Goal: Transaction & Acquisition: Purchase product/service

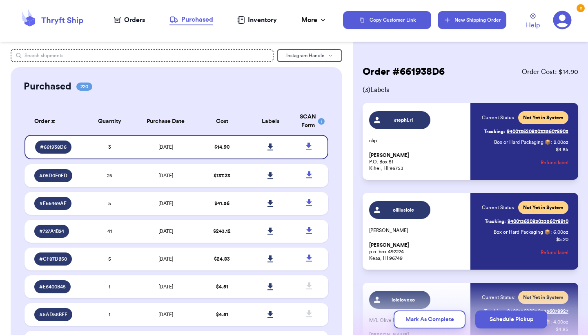
scroll to position [24, 0]
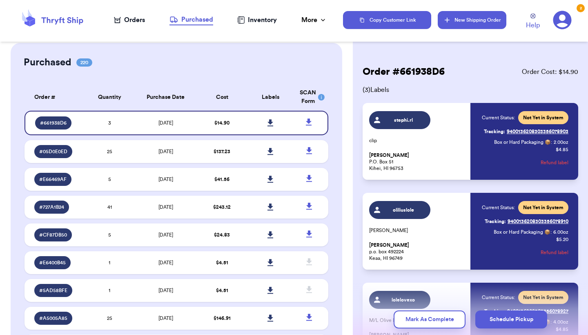
click at [462, 19] on button "New Shipping Order" at bounding box center [472, 20] width 69 height 18
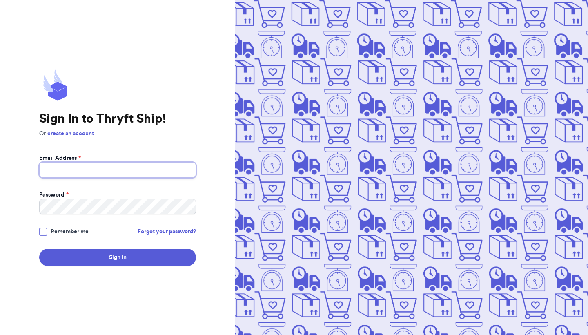
type input "[EMAIL_ADDRESS][DOMAIN_NAME]"
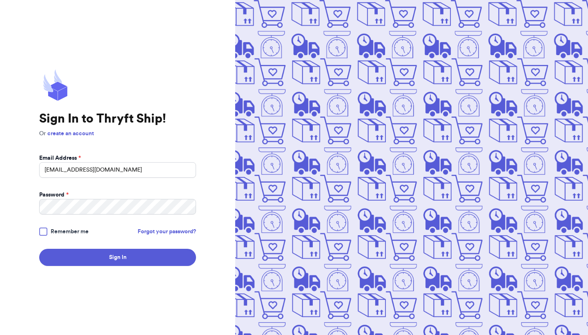
click at [78, 233] on span "Remember me" at bounding box center [70, 231] width 38 height 8
click at [0, 0] on input "Remember me" at bounding box center [0, 0] width 0 height 0
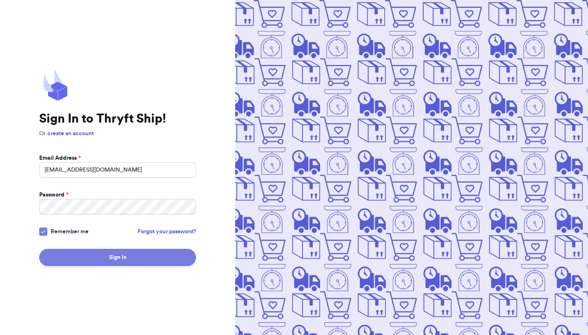
click at [92, 250] on button "Sign In" at bounding box center [117, 257] width 157 height 17
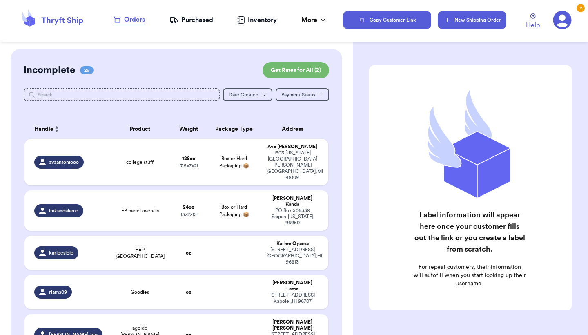
click at [471, 18] on button "New Shipping Order" at bounding box center [472, 20] width 69 height 18
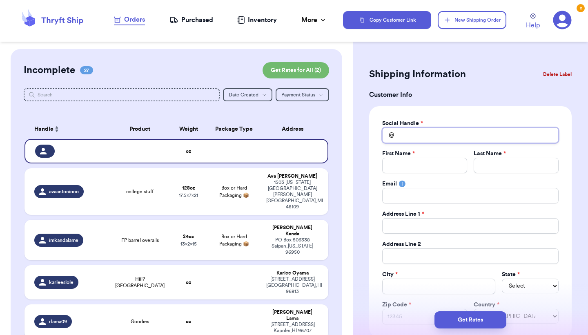
click at [414, 133] on input "Total Amount Paid" at bounding box center [470, 135] width 176 height 16
type input "l"
type input "li"
type input "lin"
type input "[PERSON_NAME]"
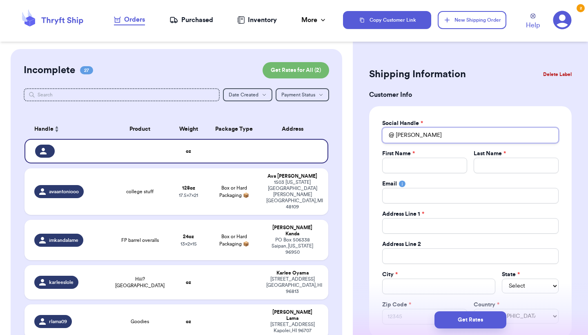
type input "linds"
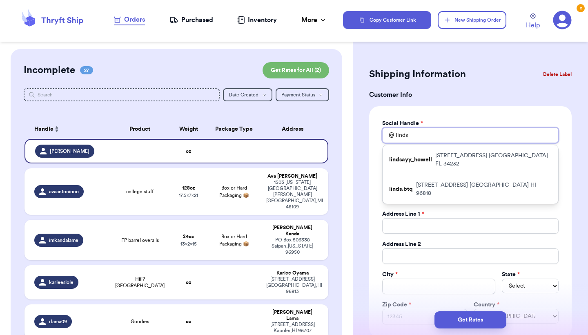
type input "[PERSON_NAME]"
type input "lin"
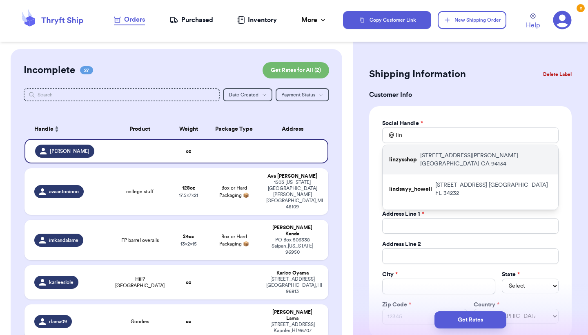
click at [415, 156] on p "linzysshop" at bounding box center [403, 160] width 28 height 8
type input "linzysshop"
type input "[PERSON_NAME]"
type input "Sit"
type input "[EMAIL_ADDRESS][DOMAIN_NAME]"
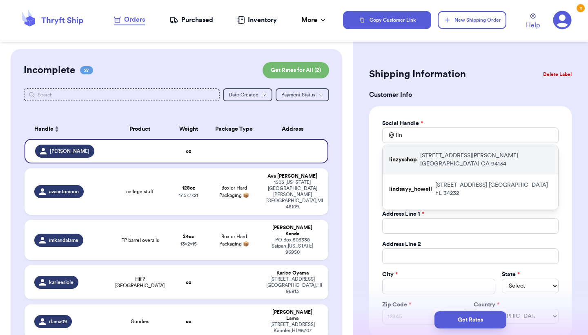
type input "[STREET_ADDRESS][PERSON_NAME]"
type input "[GEOGRAPHIC_DATA]"
select select "CA"
type input "94134"
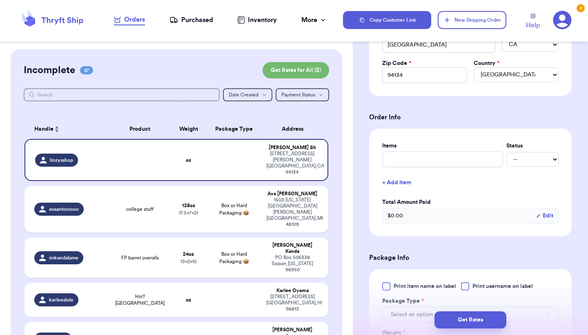
scroll to position [250, 0]
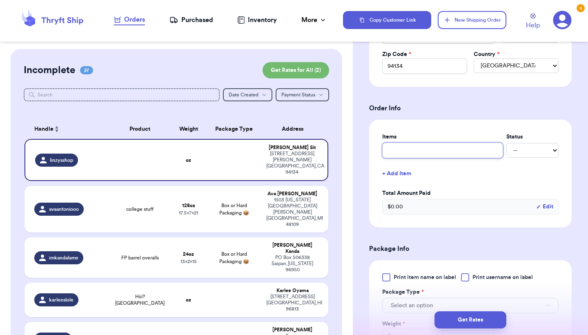
type input "l"
type input "lo"
type input "lol"
type input "lole"
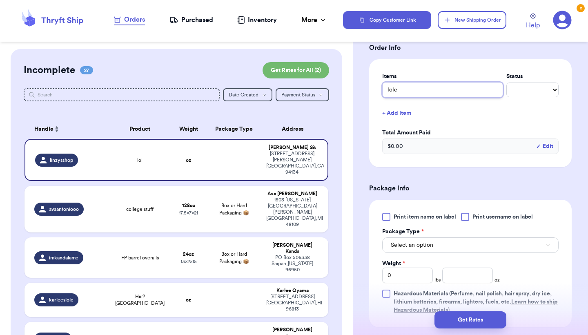
scroll to position [316, 0]
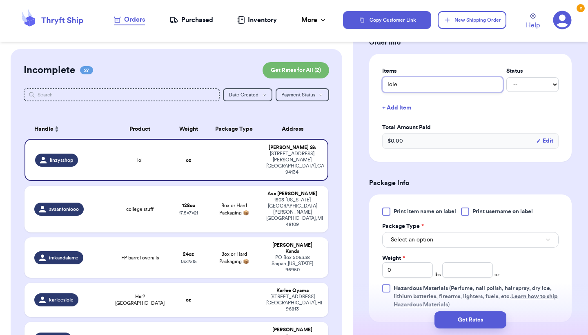
type input "lole"
click at [460, 210] on div "Print item name on label Print username on label" at bounding box center [470, 211] width 176 height 8
click at [465, 212] on div at bounding box center [465, 211] width 8 height 8
click at [0, 0] on input "Print username on label" at bounding box center [0, 0] width 0 height 0
click at [460, 238] on button "Select an option" at bounding box center [470, 240] width 176 height 16
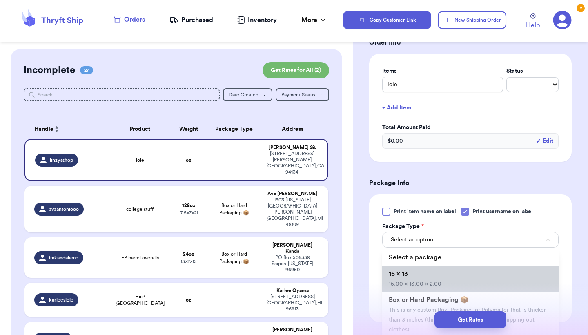
click at [455, 276] on li "15 x 13 15.00 x 13.00 x 2.00" at bounding box center [470, 278] width 176 height 26
type input "15"
type input "13"
type input "2"
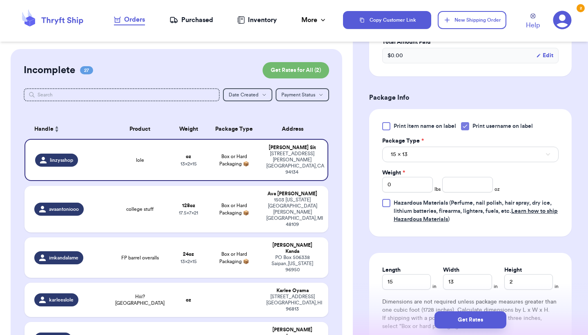
scroll to position [403, 0]
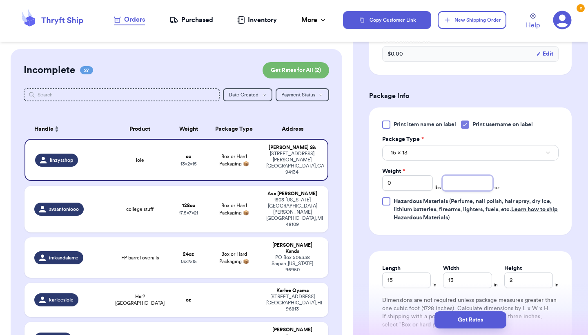
click at [468, 185] on input "number" at bounding box center [467, 183] width 51 height 16
type input "12"
click at [493, 221] on span "Hazardous Materials (Perfume, nail polish, hair spray, dry ice, lithium batteri…" at bounding box center [476, 209] width 165 height 24
click at [0, 0] on input "Hazardous Materials (Perfume, nail polish, hair spray, dry ice, lithium batteri…" at bounding box center [0, 0] width 0 height 0
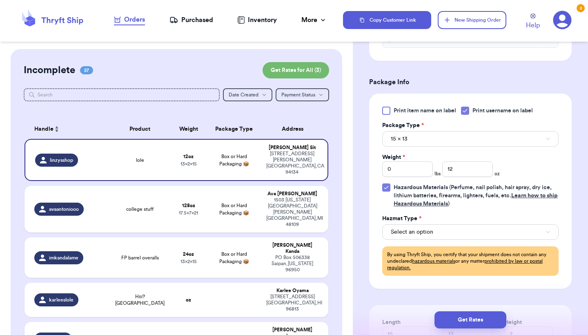
scroll to position [417, 0]
click at [479, 197] on span "Hazardous Materials (Perfume, nail polish, hair spray, dry ice, lithium batteri…" at bounding box center [476, 195] width 164 height 22
click at [0, 0] on input "Hazardous Materials (Perfume, nail polish, hair spray, dry ice, lithium batteri…" at bounding box center [0, 0] width 0 height 0
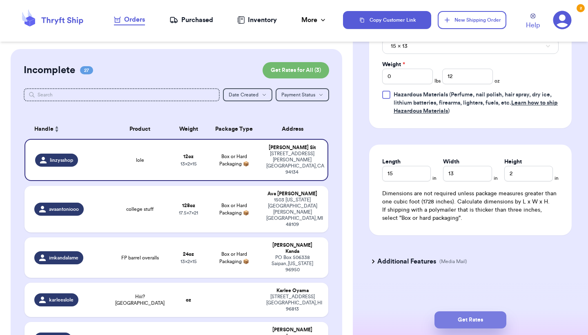
click at [468, 318] on button "Get Rates" at bounding box center [470, 319] width 72 height 17
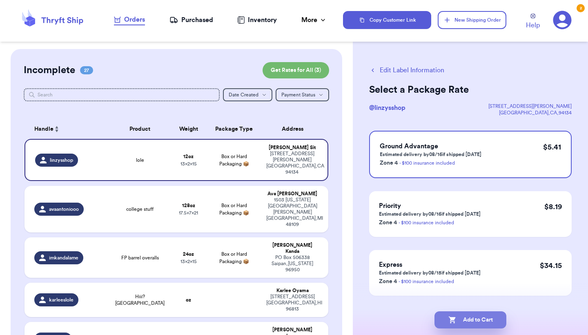
click at [479, 320] on button "Add to Cart" at bounding box center [470, 319] width 72 height 17
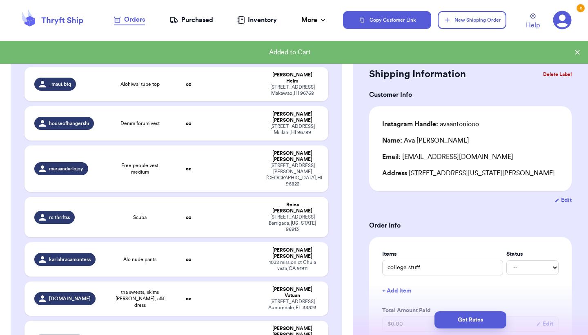
scroll to position [858, 0]
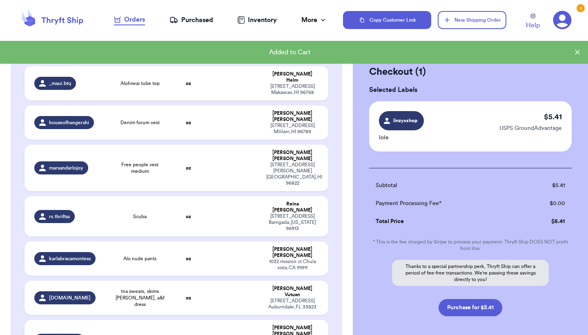
scroll to position [856, 0]
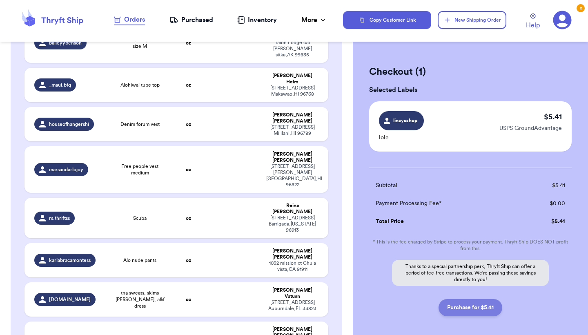
click at [481, 309] on button "Purchase for $5.41" at bounding box center [470, 307] width 64 height 17
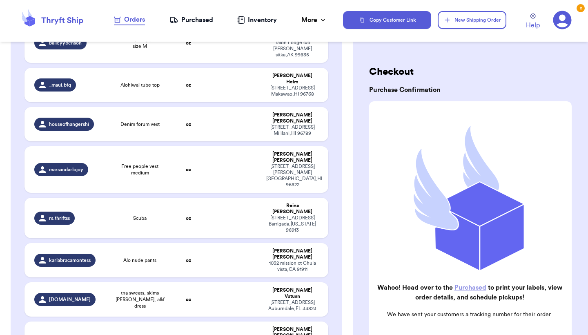
checkbox input "true"
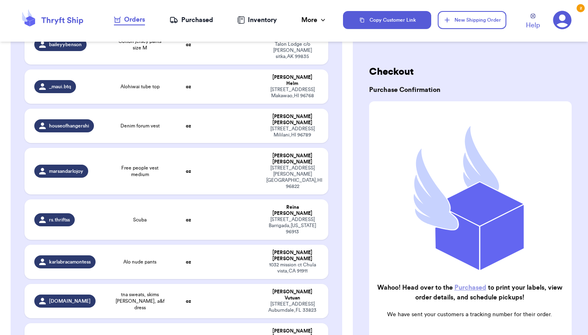
click at [195, 21] on div "Purchased" at bounding box center [191, 20] width 44 height 10
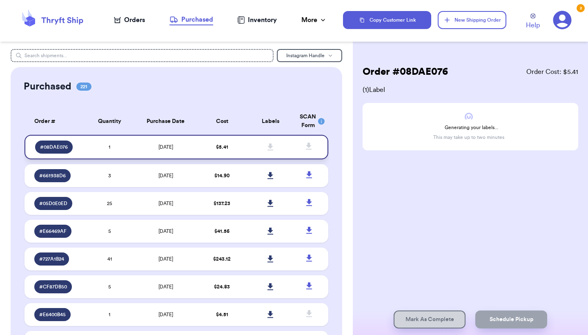
click at [236, 148] on td "$ 5.41" at bounding box center [222, 147] width 49 height 24
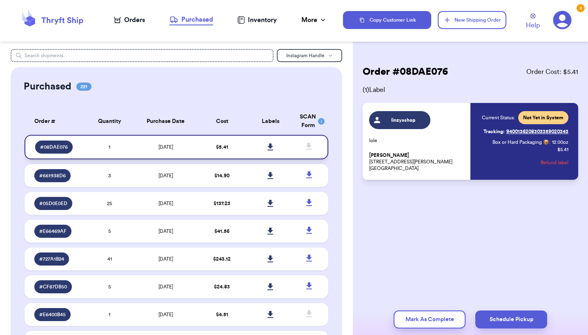
click at [269, 151] on icon at bounding box center [270, 146] width 6 height 7
